Goal: Task Accomplishment & Management: Use online tool/utility

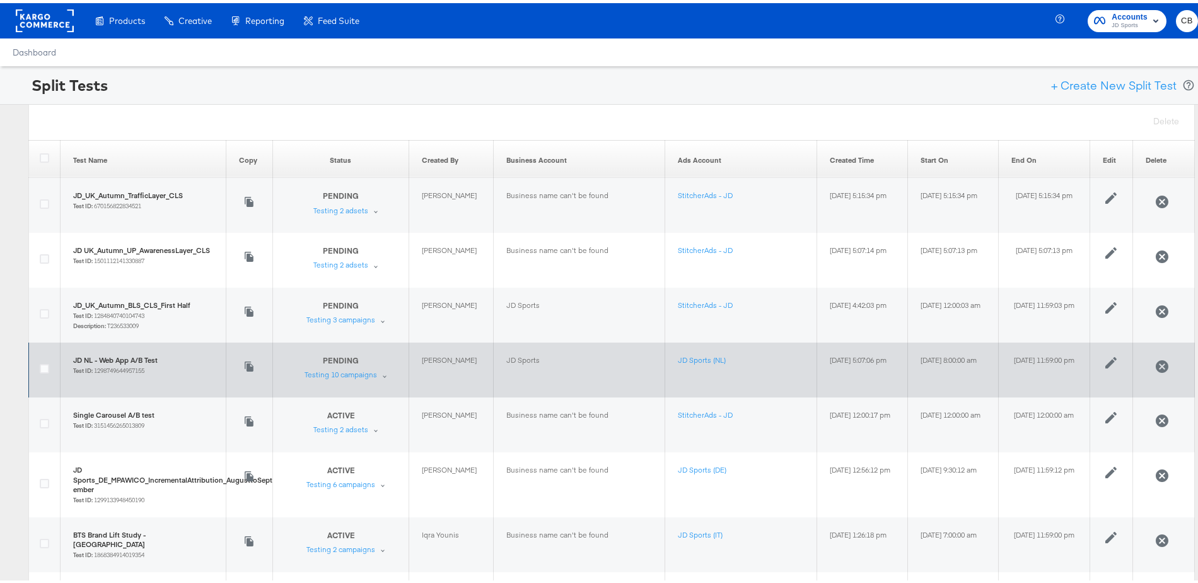
drag, startPoint x: 885, startPoint y: 352, endPoint x: 967, endPoint y: 361, distance: 82.5
click at [967, 361] on td "[DATE] 8:00:00 am" at bounding box center [953, 366] width 91 height 55
drag, startPoint x: 1013, startPoint y: 367, endPoint x: 896, endPoint y: 350, distance: 118.5
click at [896, 350] on tr "JD NL - Web App A/B Test Test ID: 1298749644957155 Copy to Create New Test PEND…" at bounding box center [612, 366] width 1166 height 55
click at [305, 371] on div "Testing 10 campaigns" at bounding box center [341, 371] width 73 height 10
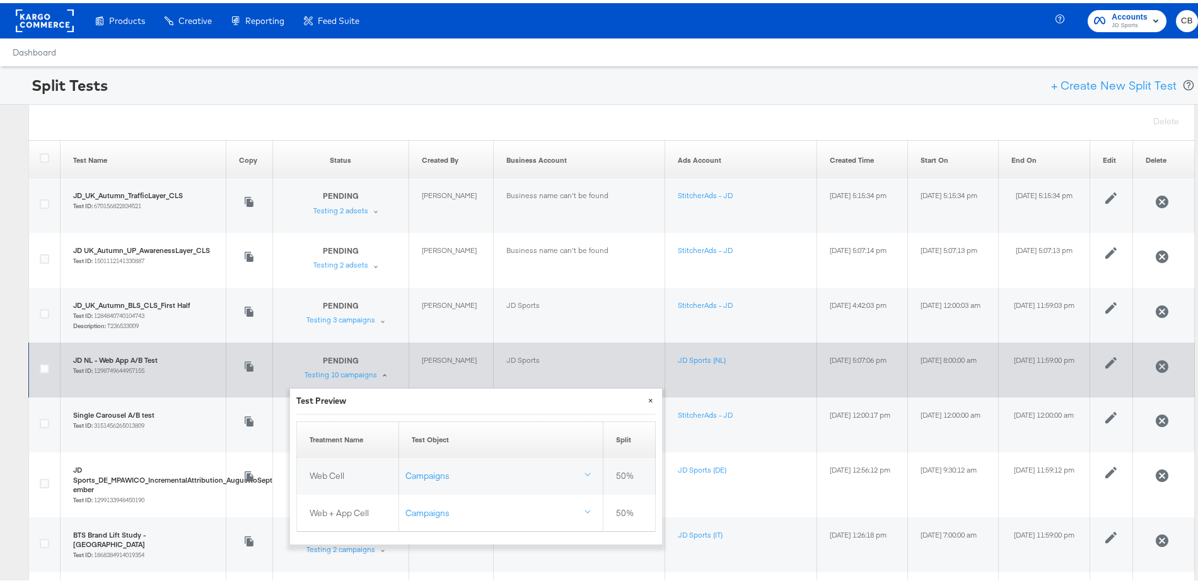
click at [651, 396] on button "×" at bounding box center [650, 396] width 23 height 23
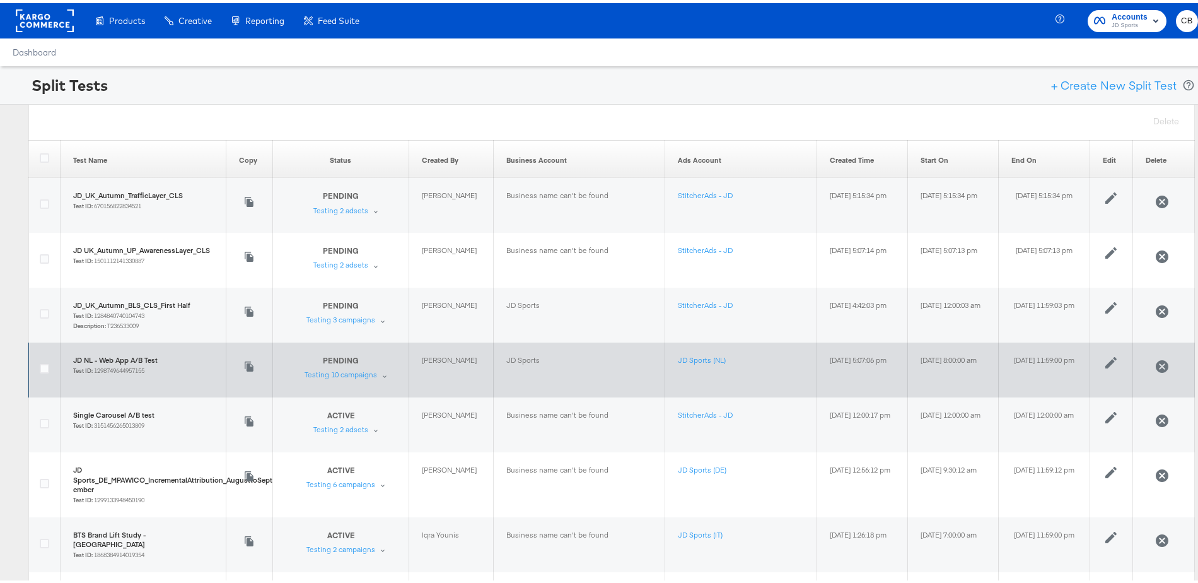
click at [59, 18] on rect at bounding box center [45, 17] width 58 height 23
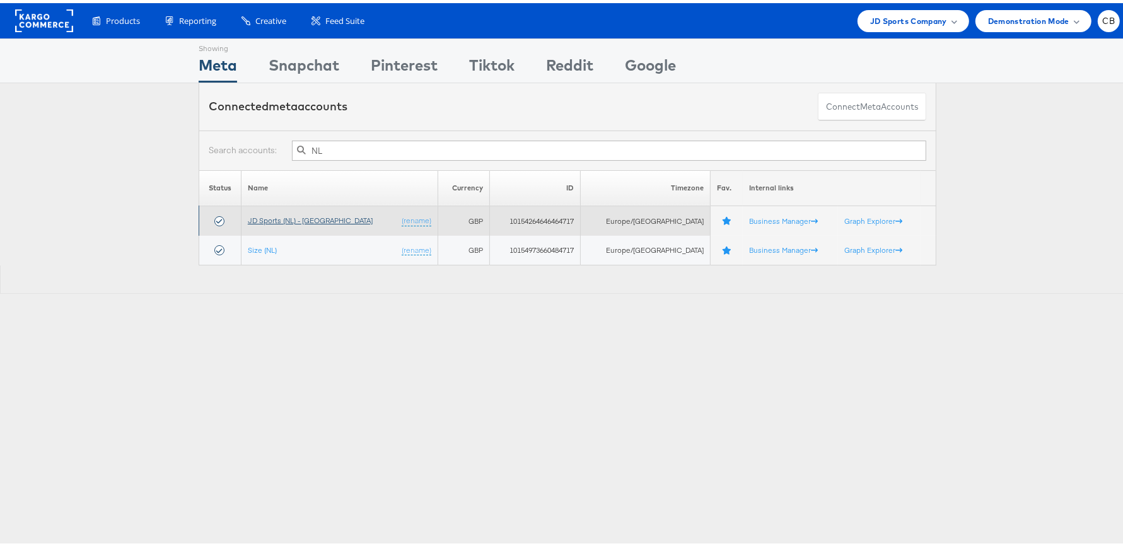
type input "NL"
click at [284, 218] on link "JD Sports (NL) - SA" at bounding box center [310, 217] width 125 height 9
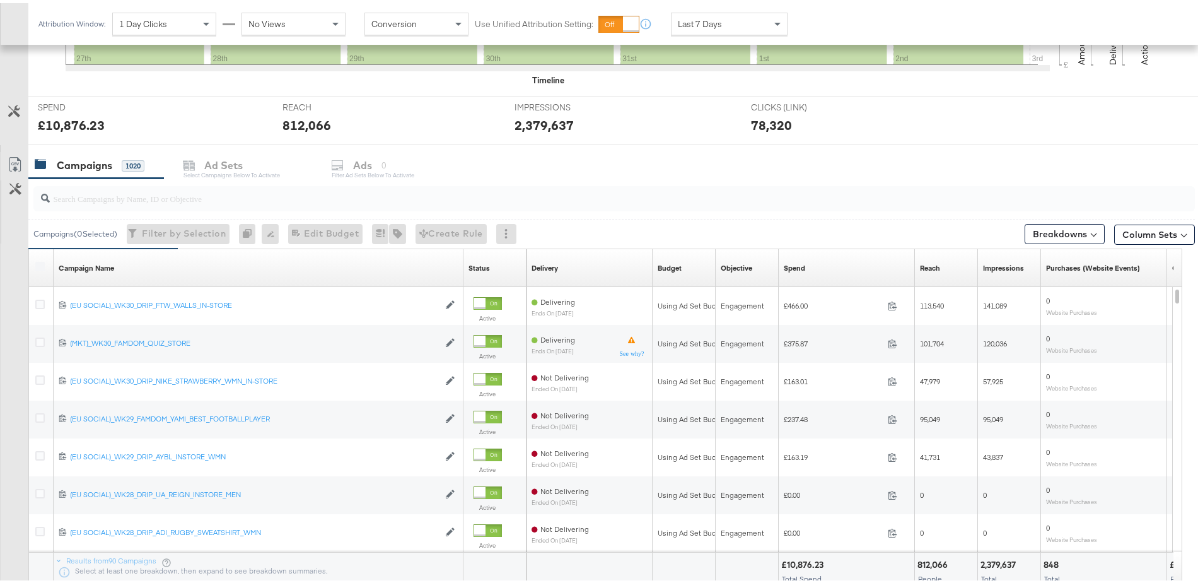
scroll to position [523, 0]
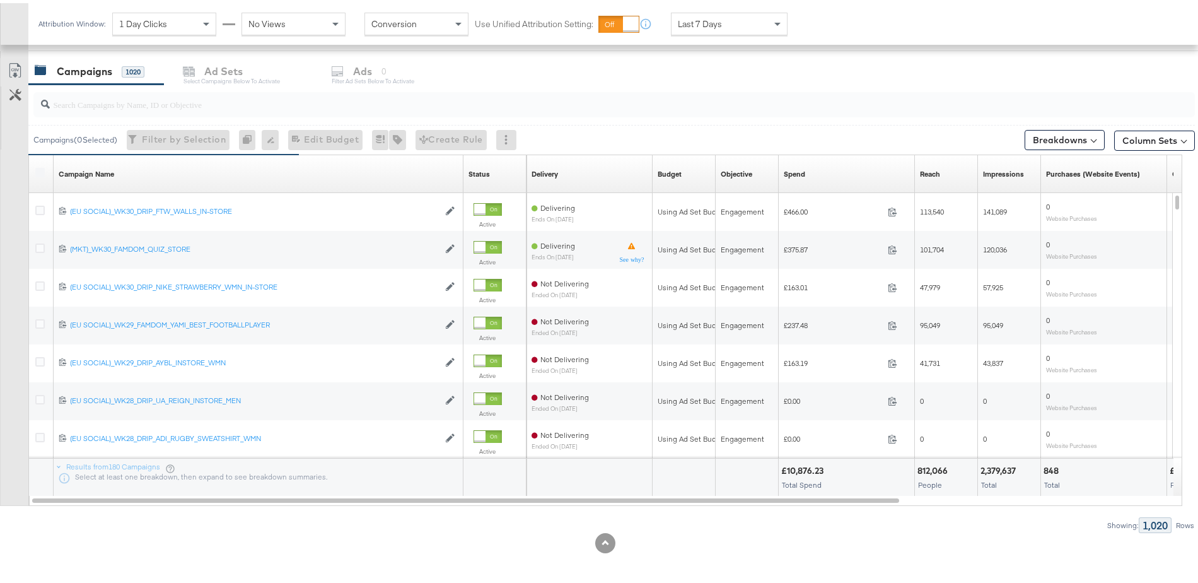
click at [113, 100] on input "search" at bounding box center [569, 96] width 1039 height 25
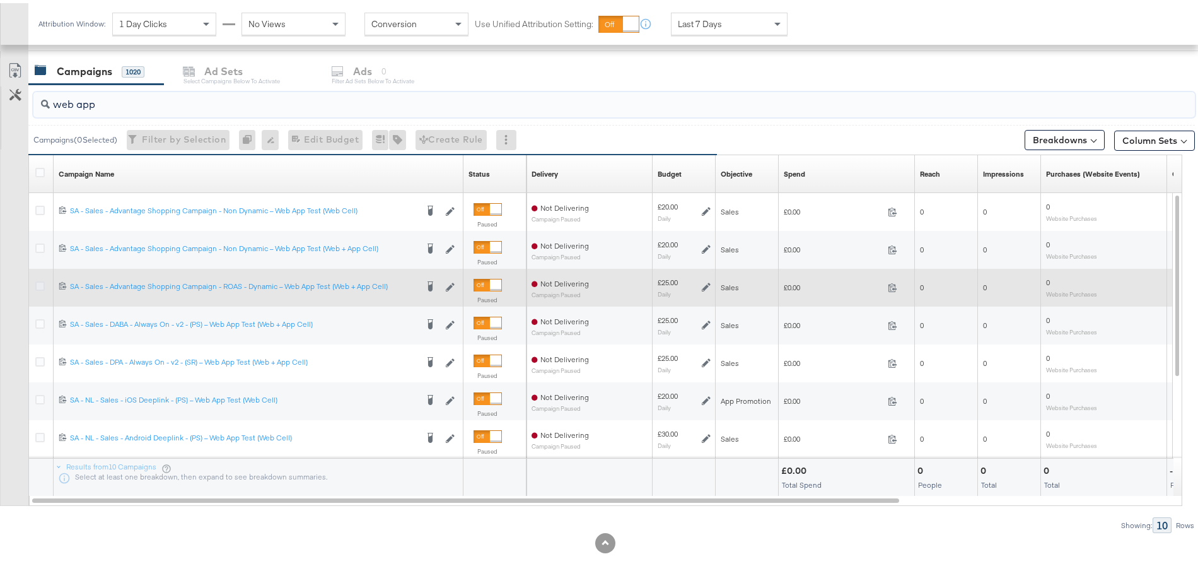
type input "web app"
click at [39, 282] on icon at bounding box center [39, 282] width 9 height 9
click at [0, 0] on input "checkbox" at bounding box center [0, 0] width 0 height 0
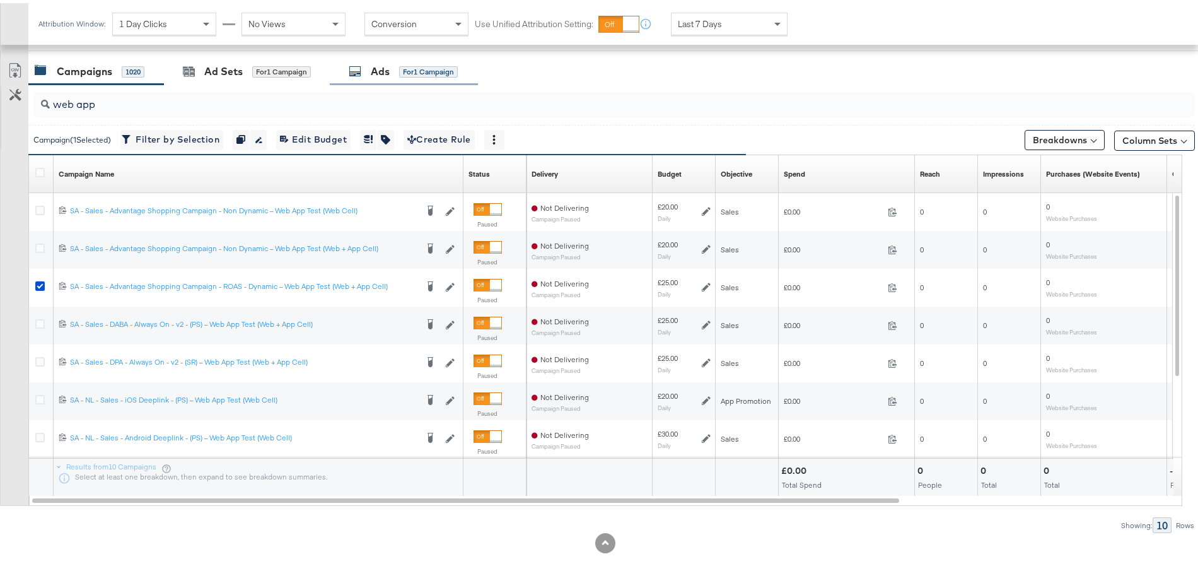
click at [382, 70] on div "Ads" at bounding box center [380, 68] width 19 height 15
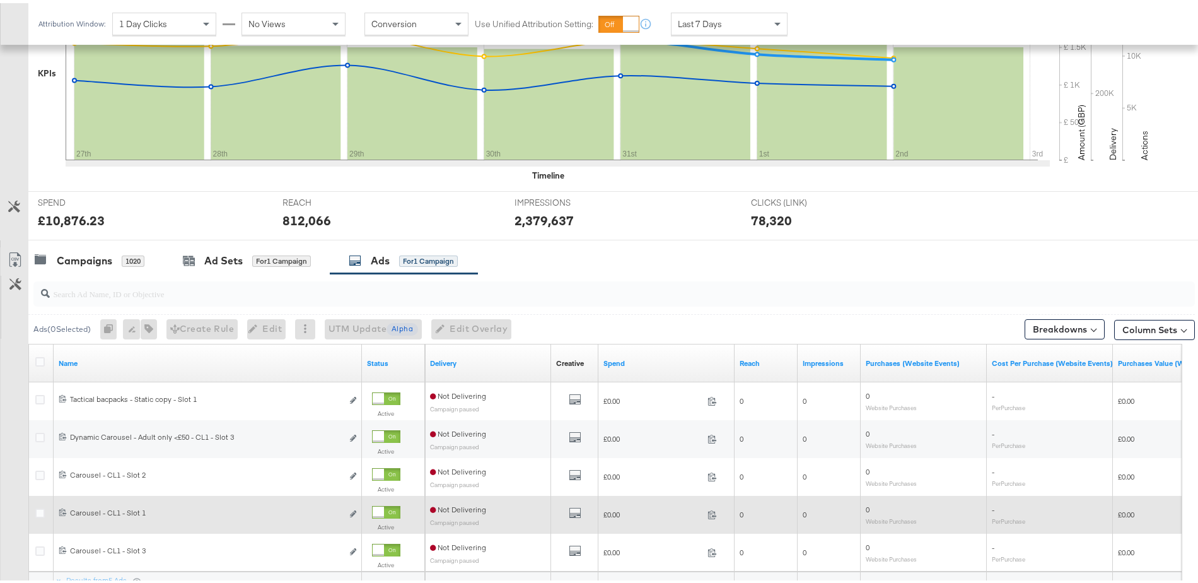
scroll to position [447, 0]
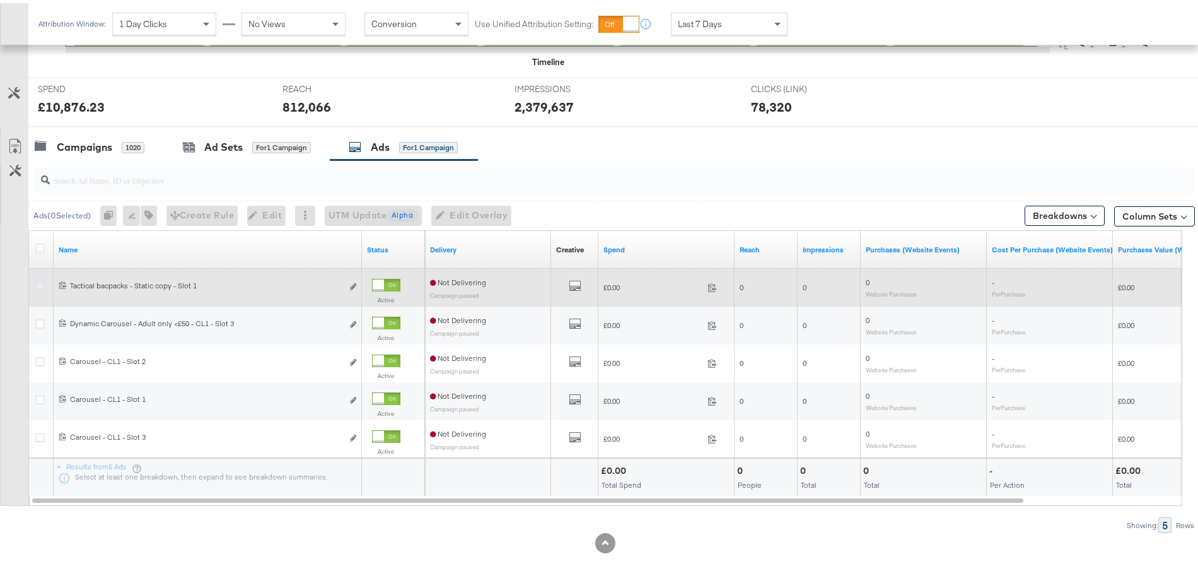
click at [38, 281] on icon at bounding box center [39, 282] width 9 height 9
click at [0, 0] on input "checkbox" at bounding box center [0, 0] width 0 height 0
click at [354, 283] on icon "link" at bounding box center [353, 283] width 6 height 7
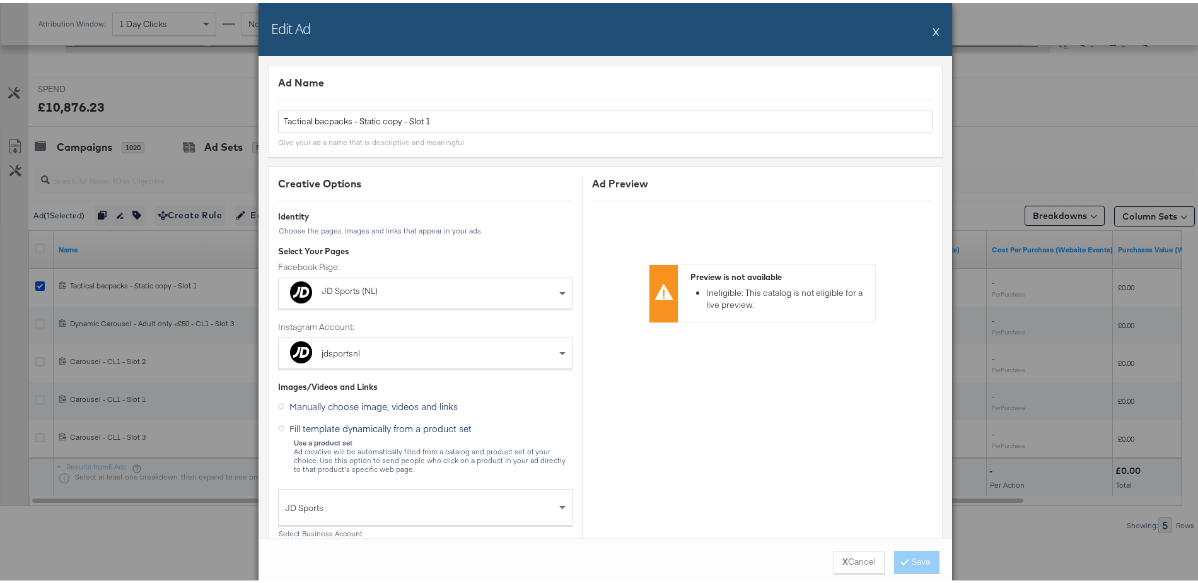
click at [933, 30] on button "X" at bounding box center [936, 28] width 7 height 25
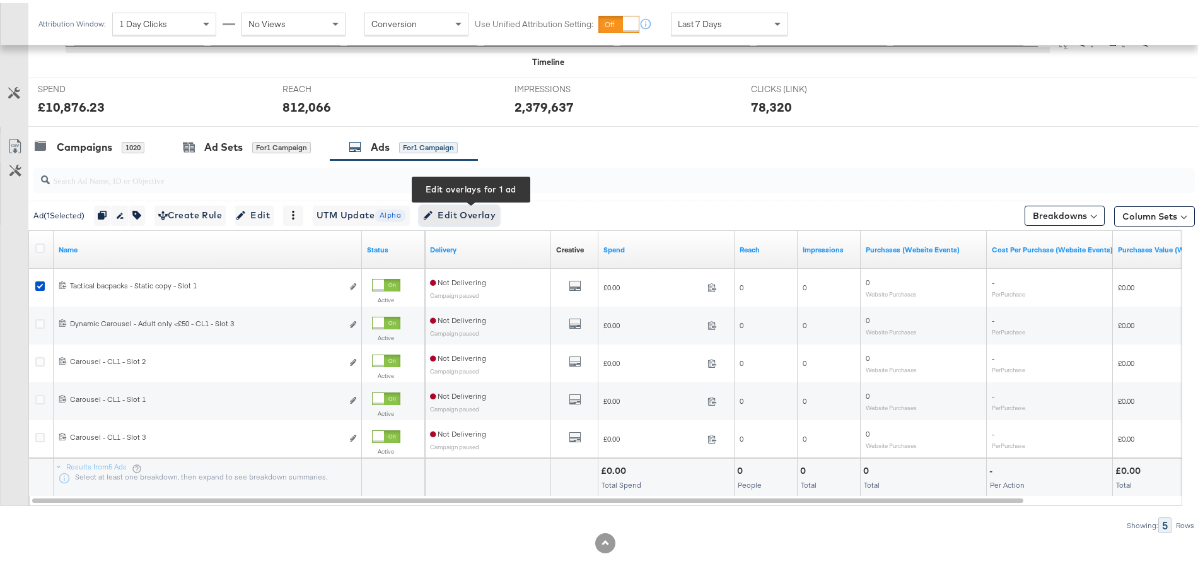
click at [482, 206] on span "Edit Overlay Edit overlays for 1 ad" at bounding box center [459, 212] width 73 height 16
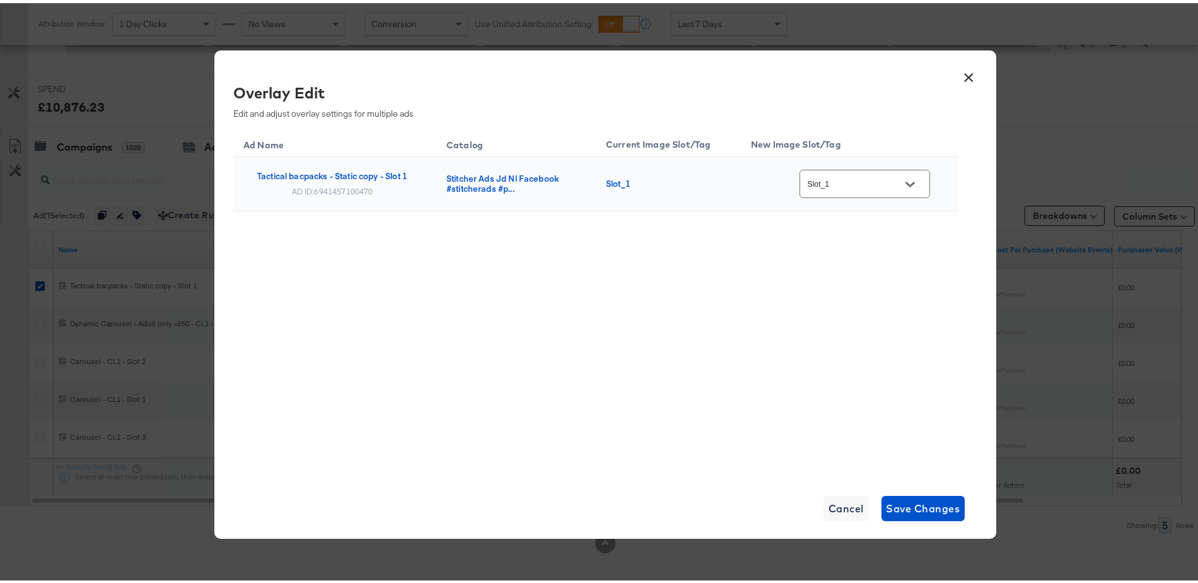
click at [964, 74] on button "×" at bounding box center [969, 71] width 23 height 23
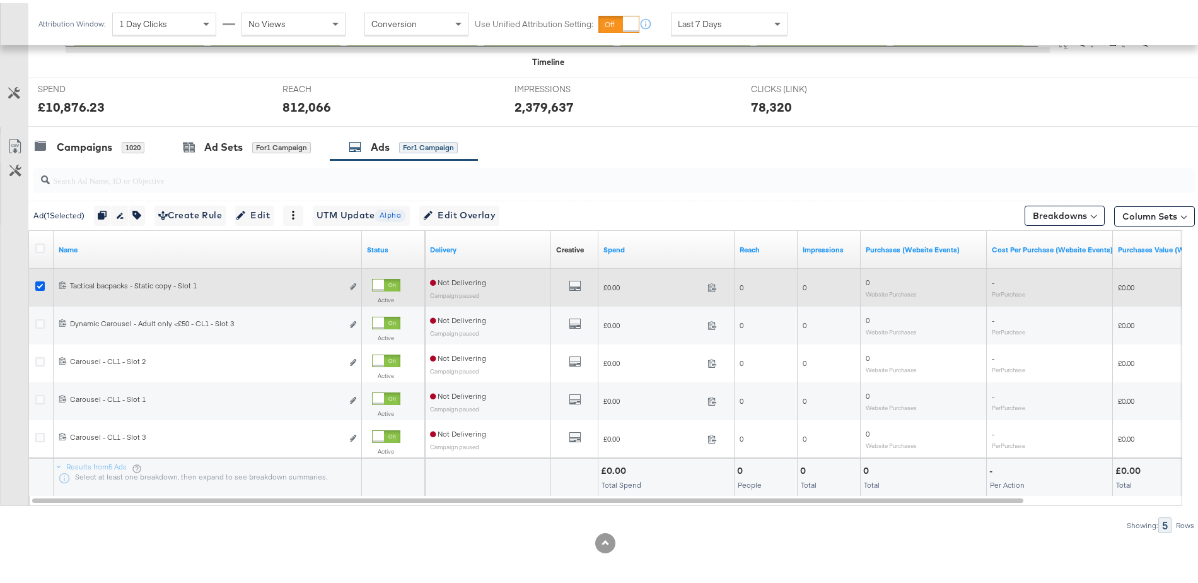
click at [41, 279] on icon at bounding box center [39, 282] width 9 height 9
click at [0, 0] on input "checkbox" at bounding box center [0, 0] width 0 height 0
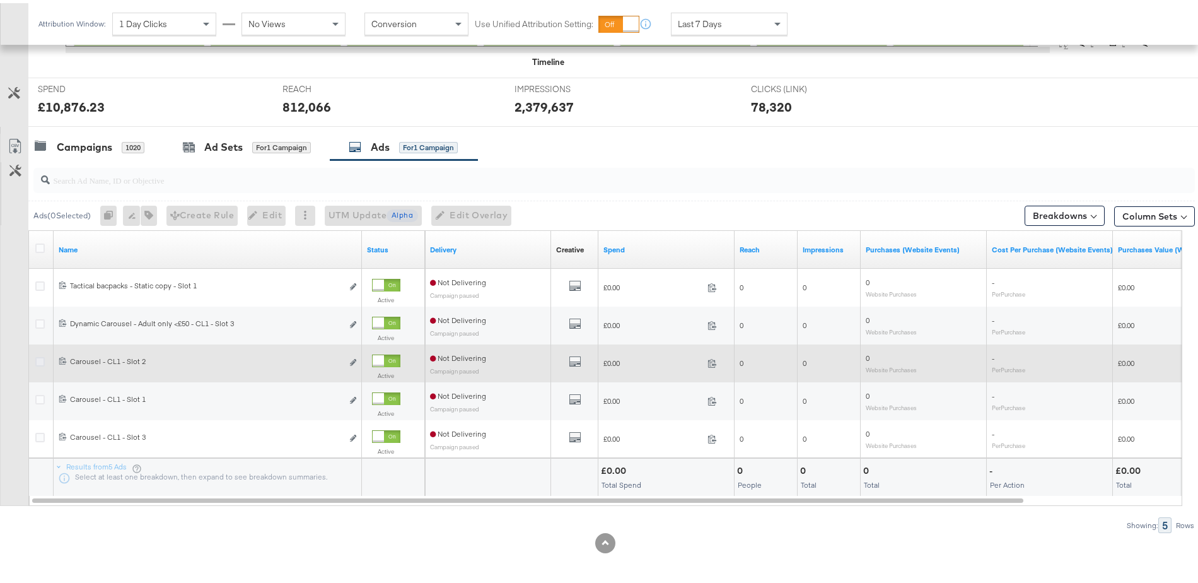
click at [37, 359] on icon at bounding box center [39, 358] width 9 height 9
click at [0, 0] on input "checkbox" at bounding box center [0, 0] width 0 height 0
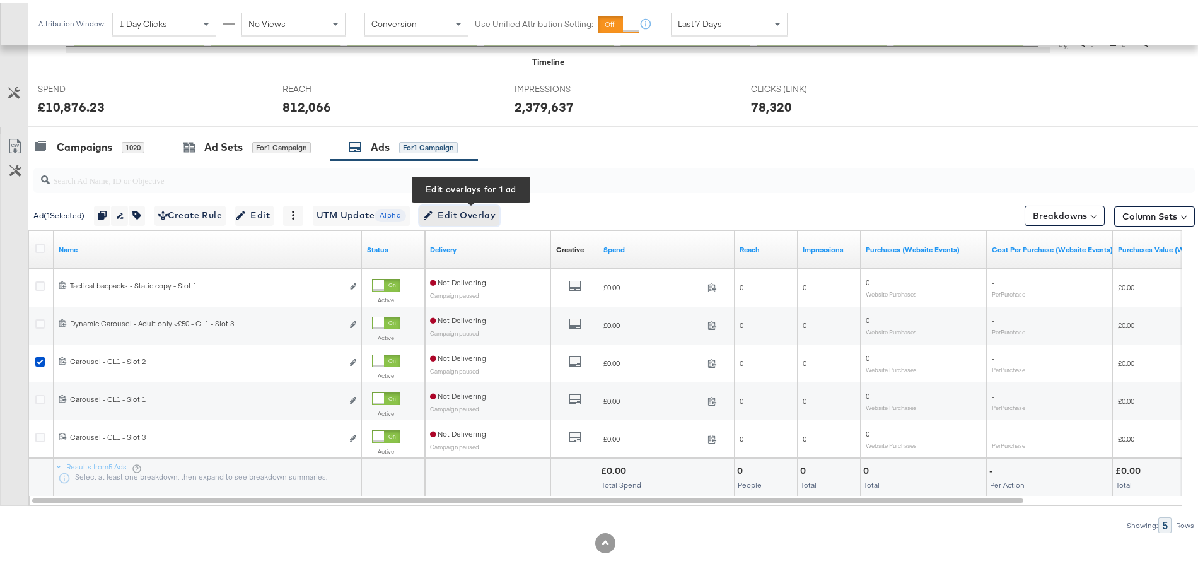
click at [485, 212] on span "Edit Overlay Edit overlays for 1 ad" at bounding box center [459, 212] width 73 height 16
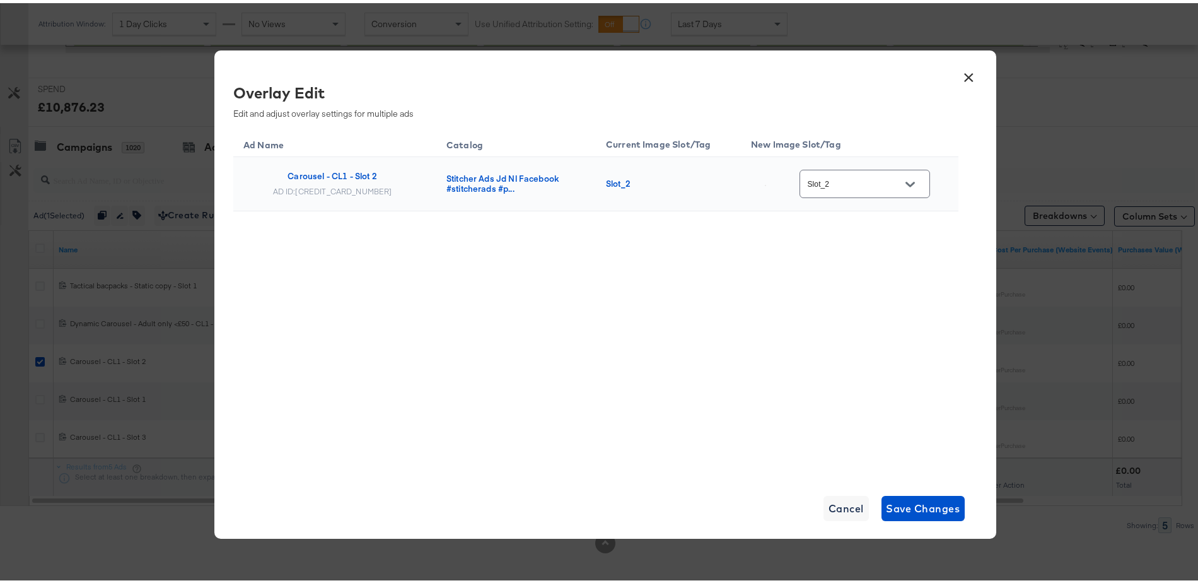
click at [962, 73] on button "×" at bounding box center [969, 71] width 23 height 23
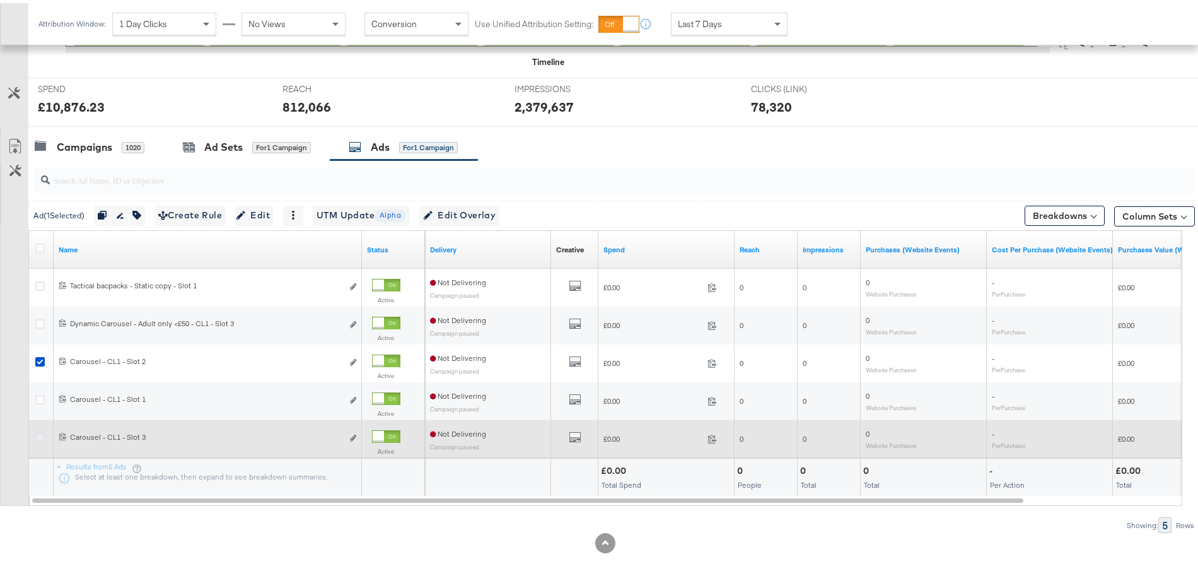
click at [40, 432] on icon at bounding box center [39, 433] width 9 height 9
click at [0, 0] on input "checkbox" at bounding box center [0, 0] width 0 height 0
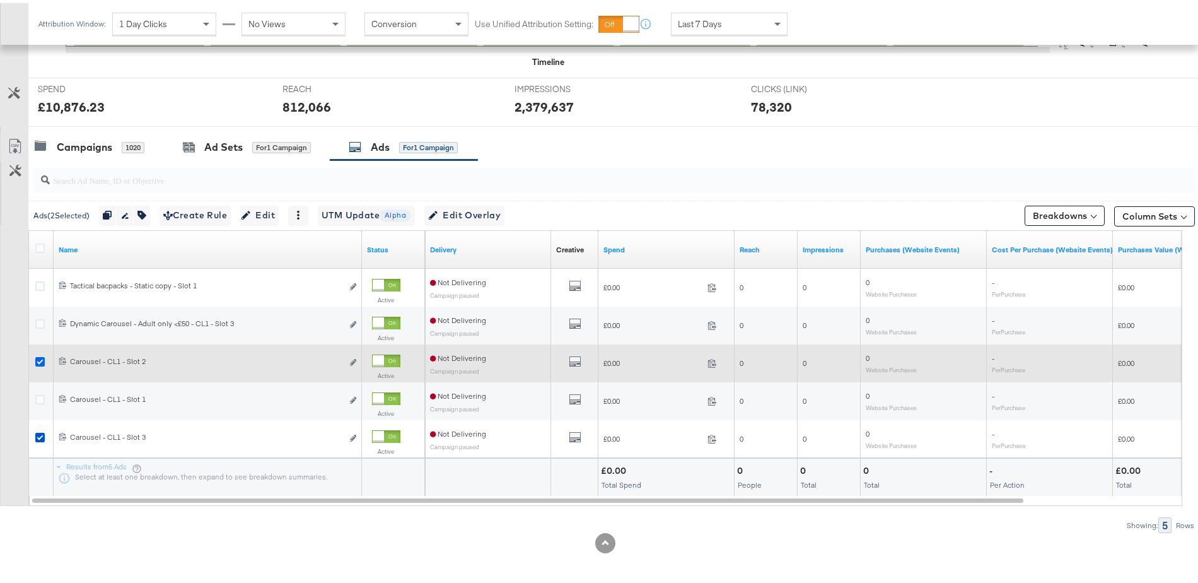
click at [38, 356] on icon at bounding box center [39, 358] width 9 height 9
click at [0, 0] on input "checkbox" at bounding box center [0, 0] width 0 height 0
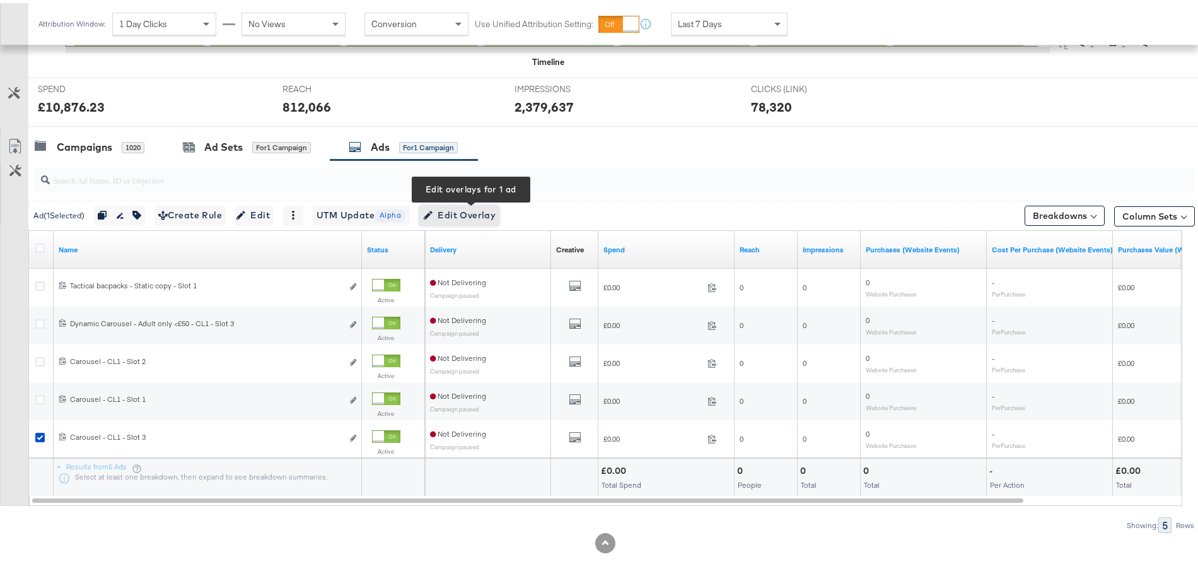
click at [491, 202] on button "Edit Overlay Edit overlays for 1 ad" at bounding box center [459, 212] width 80 height 20
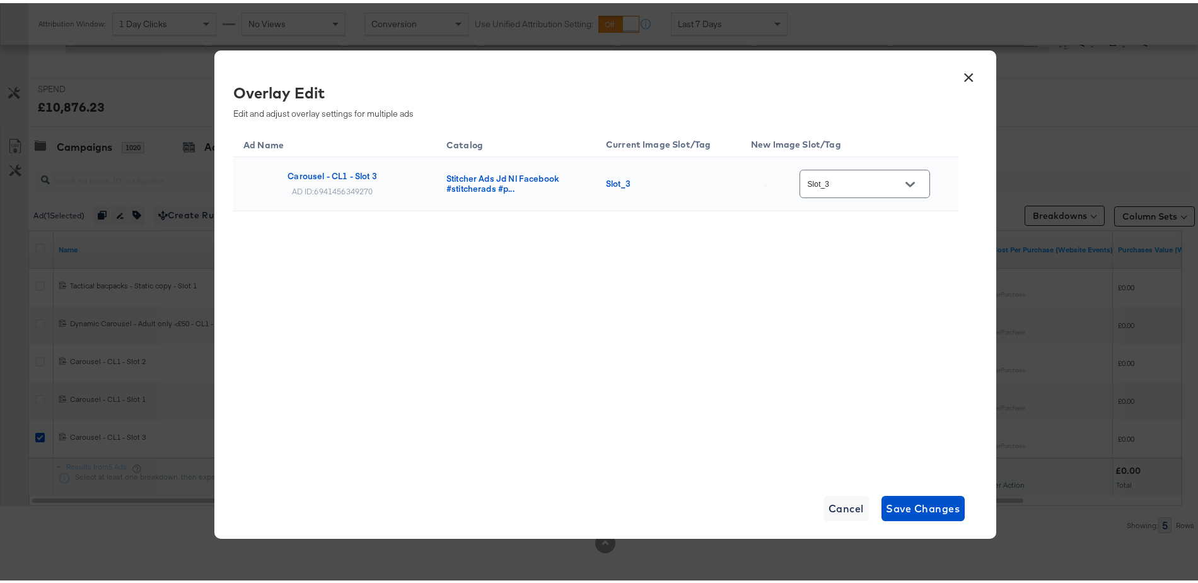
click at [959, 73] on button "×" at bounding box center [969, 71] width 23 height 23
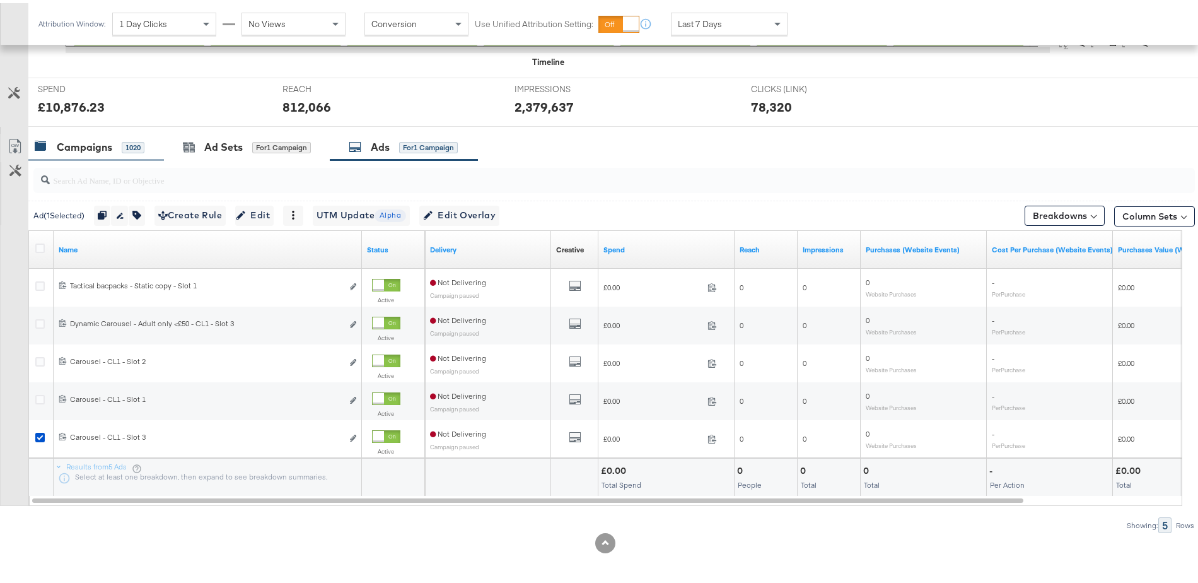
click at [103, 133] on div "Campaigns 1020" at bounding box center [96, 144] width 136 height 27
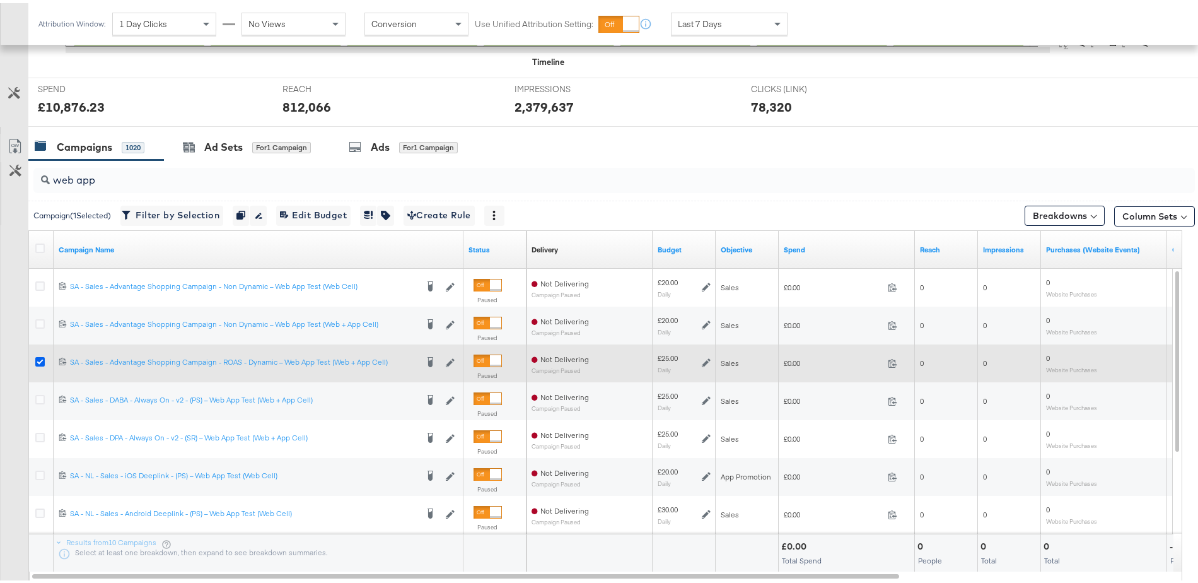
click at [37, 356] on icon at bounding box center [39, 358] width 9 height 9
click at [0, 0] on input "checkbox" at bounding box center [0, 0] width 0 height 0
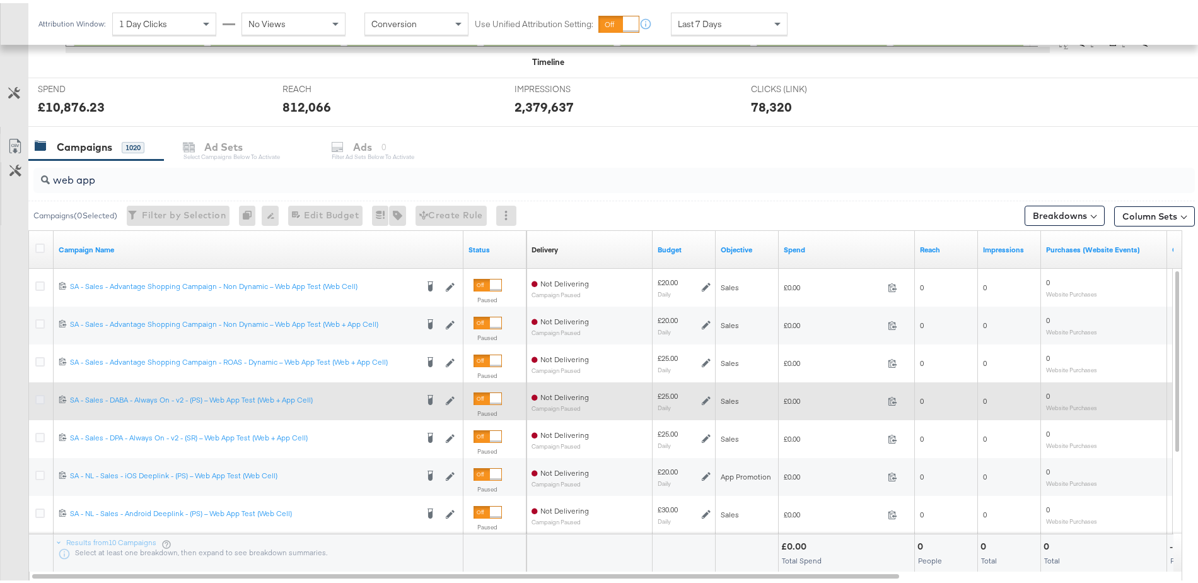
click at [39, 395] on icon at bounding box center [39, 396] width 9 height 9
click at [0, 0] on input "checkbox" at bounding box center [0, 0] width 0 height 0
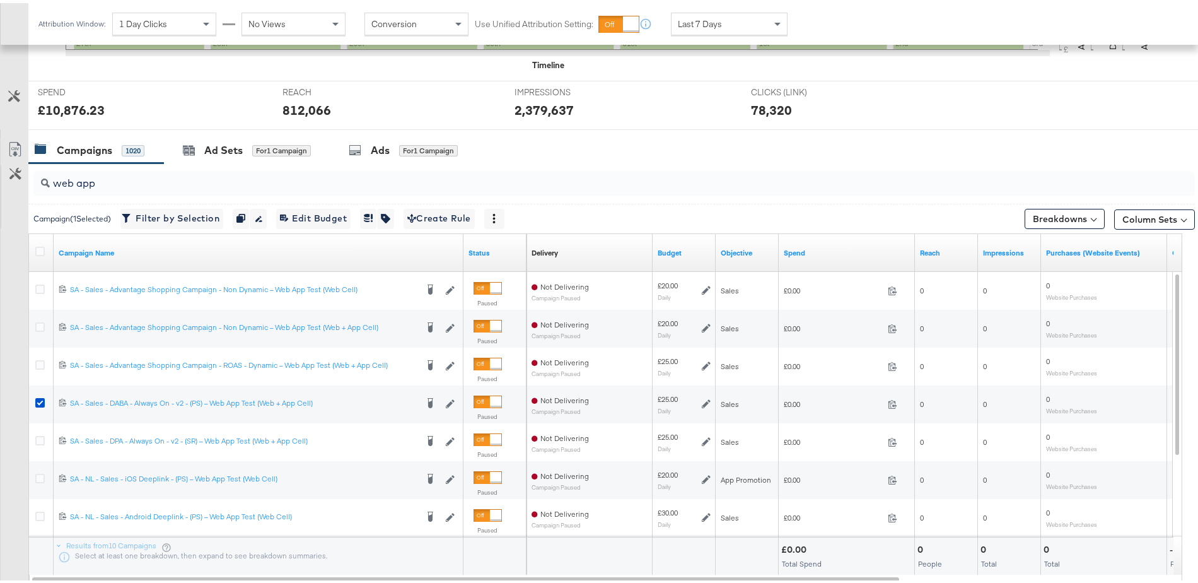
scroll to position [444, 0]
click at [383, 146] on div "Ads" at bounding box center [380, 147] width 19 height 15
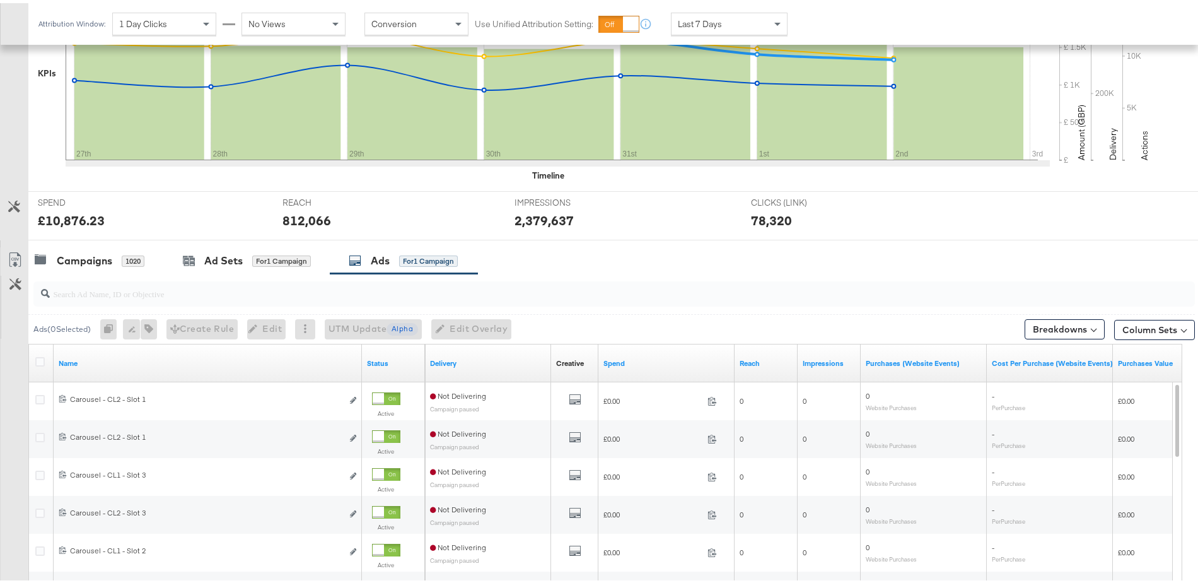
scroll to position [440, 0]
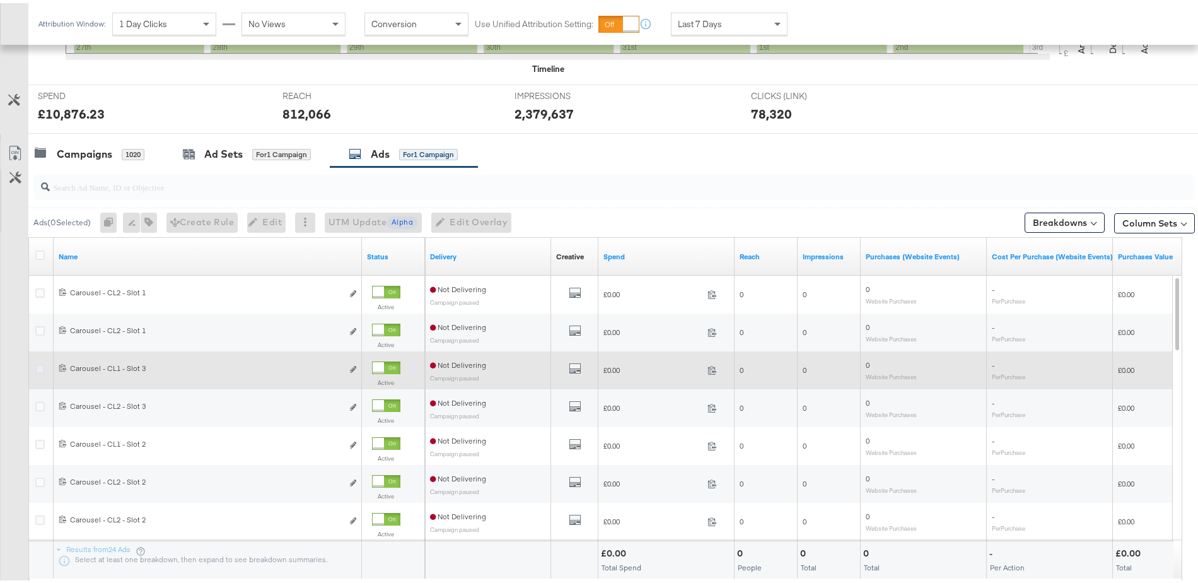
click at [37, 366] on icon at bounding box center [39, 365] width 9 height 9
click at [0, 0] on input "checkbox" at bounding box center [0, 0] width 0 height 0
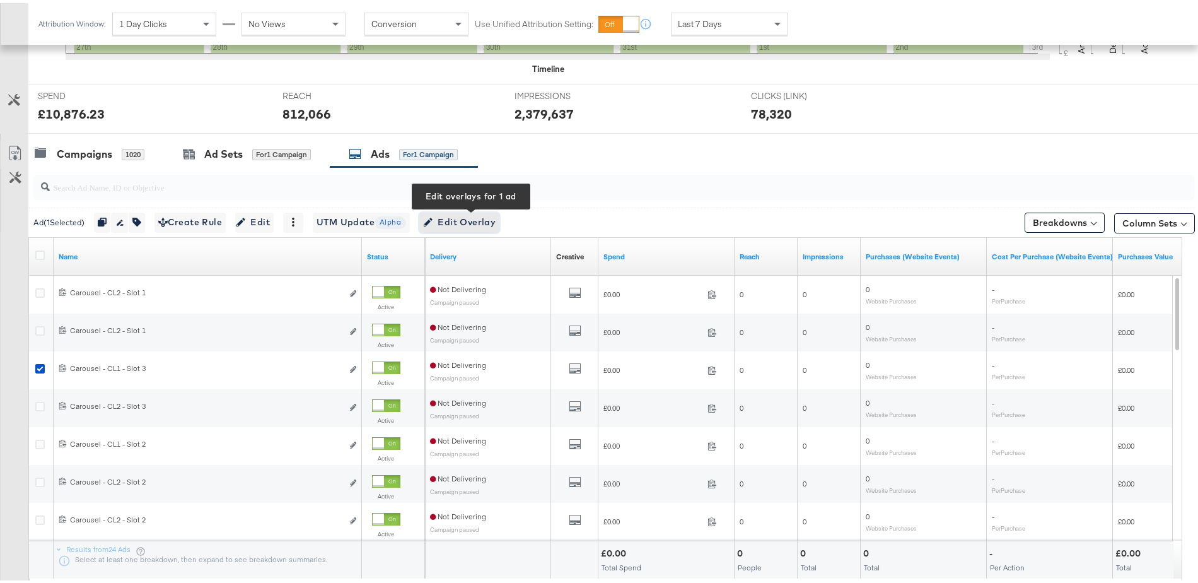
click at [496, 216] on span "Edit Overlay Edit overlays for 1 ad" at bounding box center [459, 219] width 73 height 16
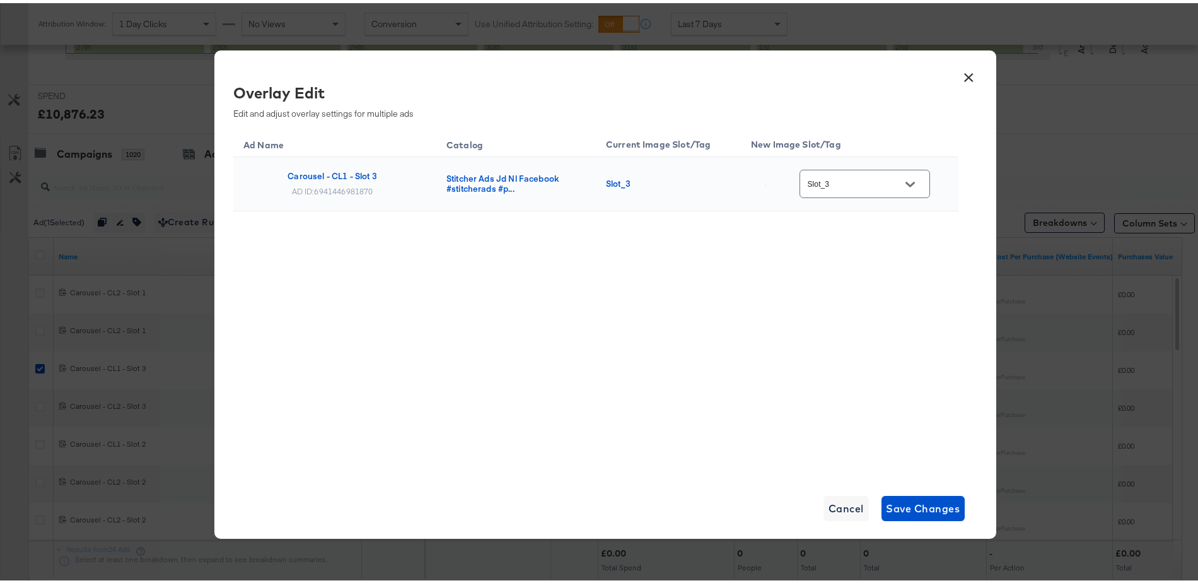
click at [963, 78] on button "×" at bounding box center [969, 71] width 23 height 23
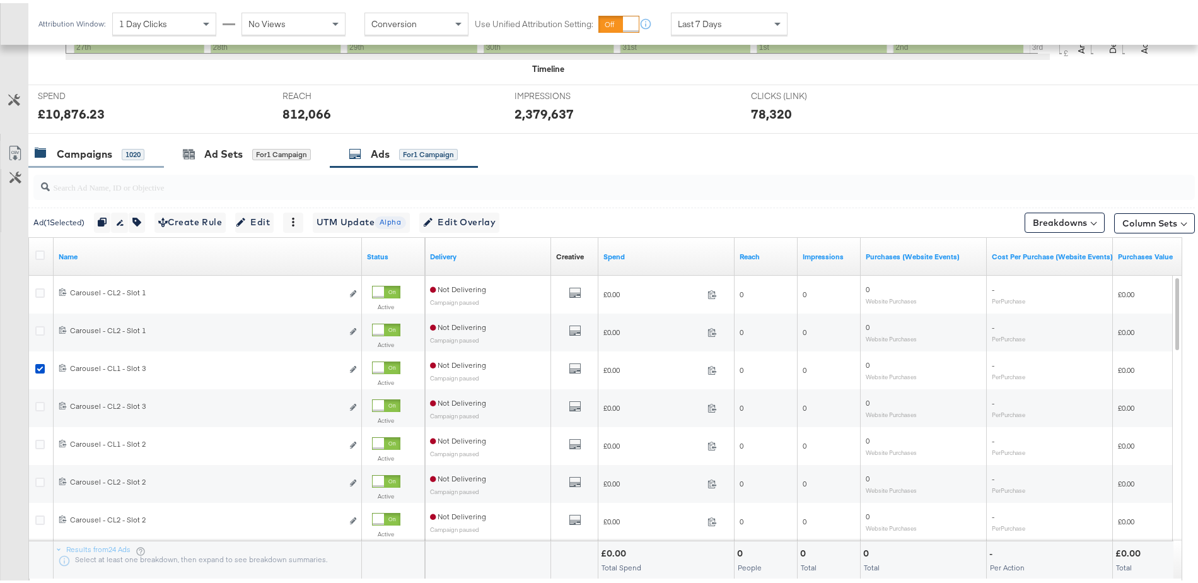
click at [98, 147] on div "Campaigns" at bounding box center [84, 151] width 55 height 15
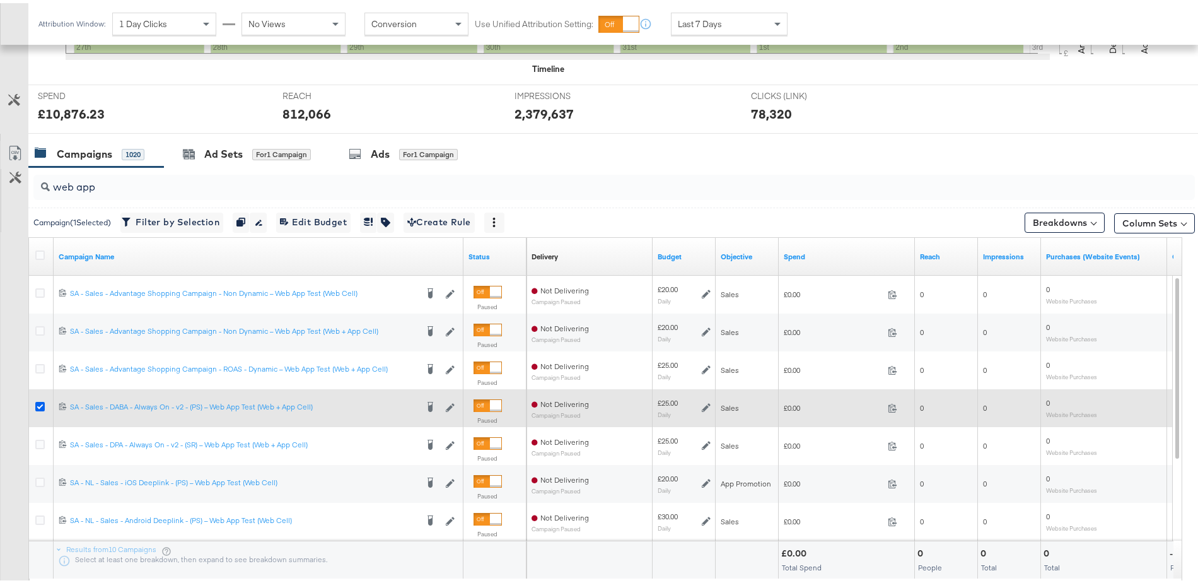
click at [43, 399] on icon at bounding box center [39, 403] width 9 height 9
click at [0, 0] on input "checkbox" at bounding box center [0, 0] width 0 height 0
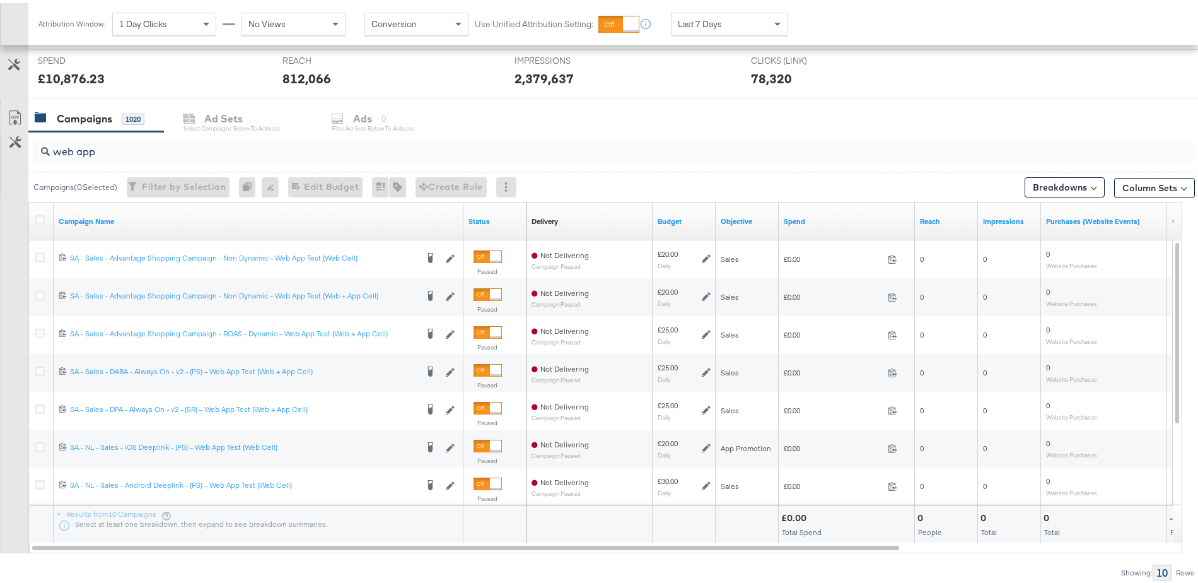
scroll to position [523, 0]
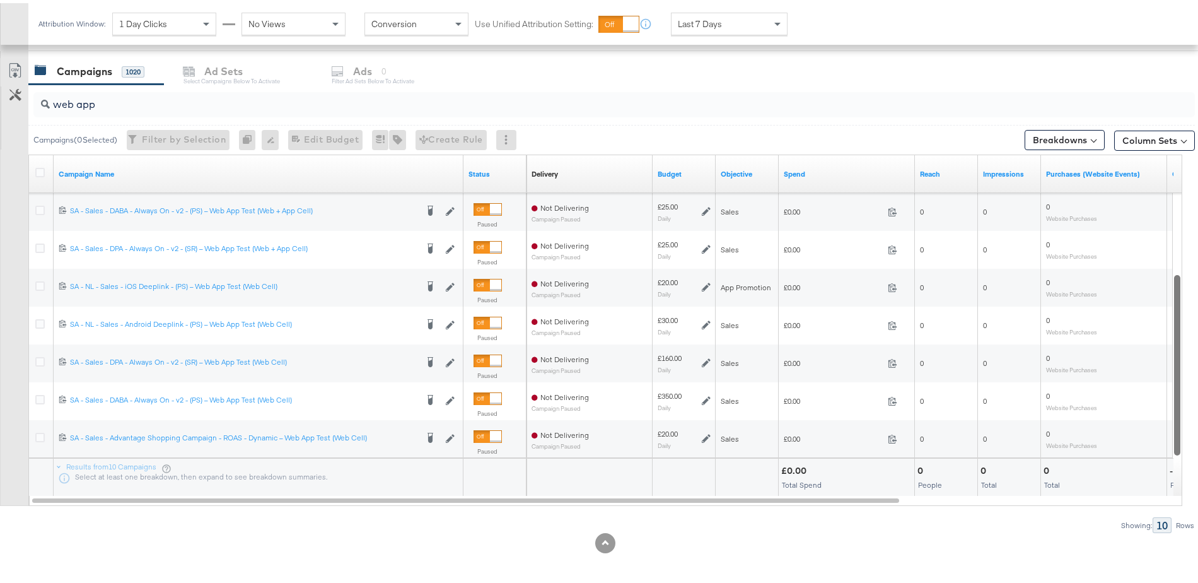
drag, startPoint x: 1179, startPoint y: 294, endPoint x: 1183, endPoint y: 414, distance: 119.9
click at [1183, 414] on div "KPIs Performance & KPIs Customize KPIs ✔ Clicks (Link) ✔ Reach ✔ Impressions ✔ …" at bounding box center [605, 155] width 1211 height 859
